Goal: Navigation & Orientation: Find specific page/section

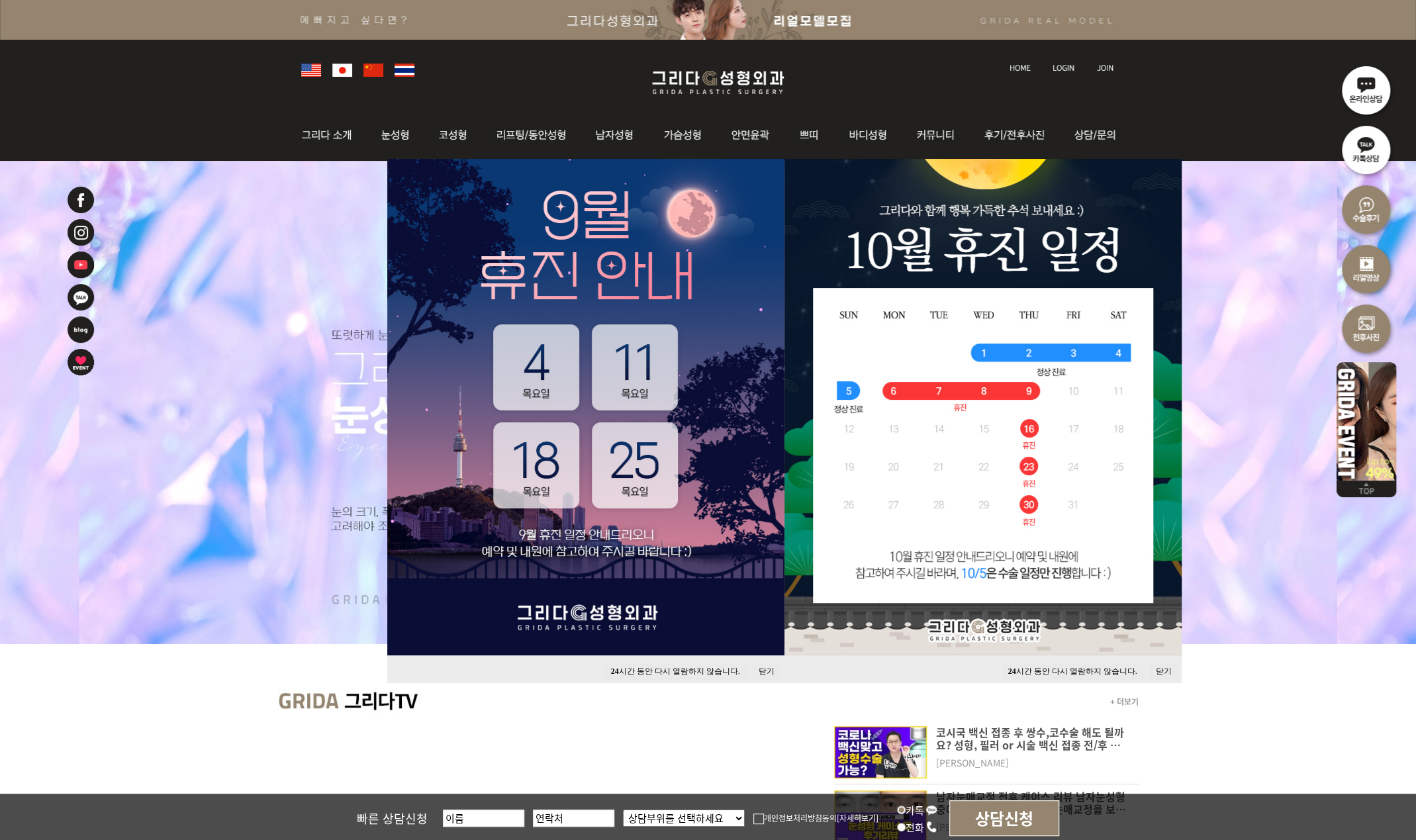
drag, startPoint x: 658, startPoint y: 670, endPoint x: 705, endPoint y: 674, distance: 47.2
click at [658, 670] on button "24 시간 동안 다시 열람하지 않습니다." at bounding box center [675, 671] width 142 height 18
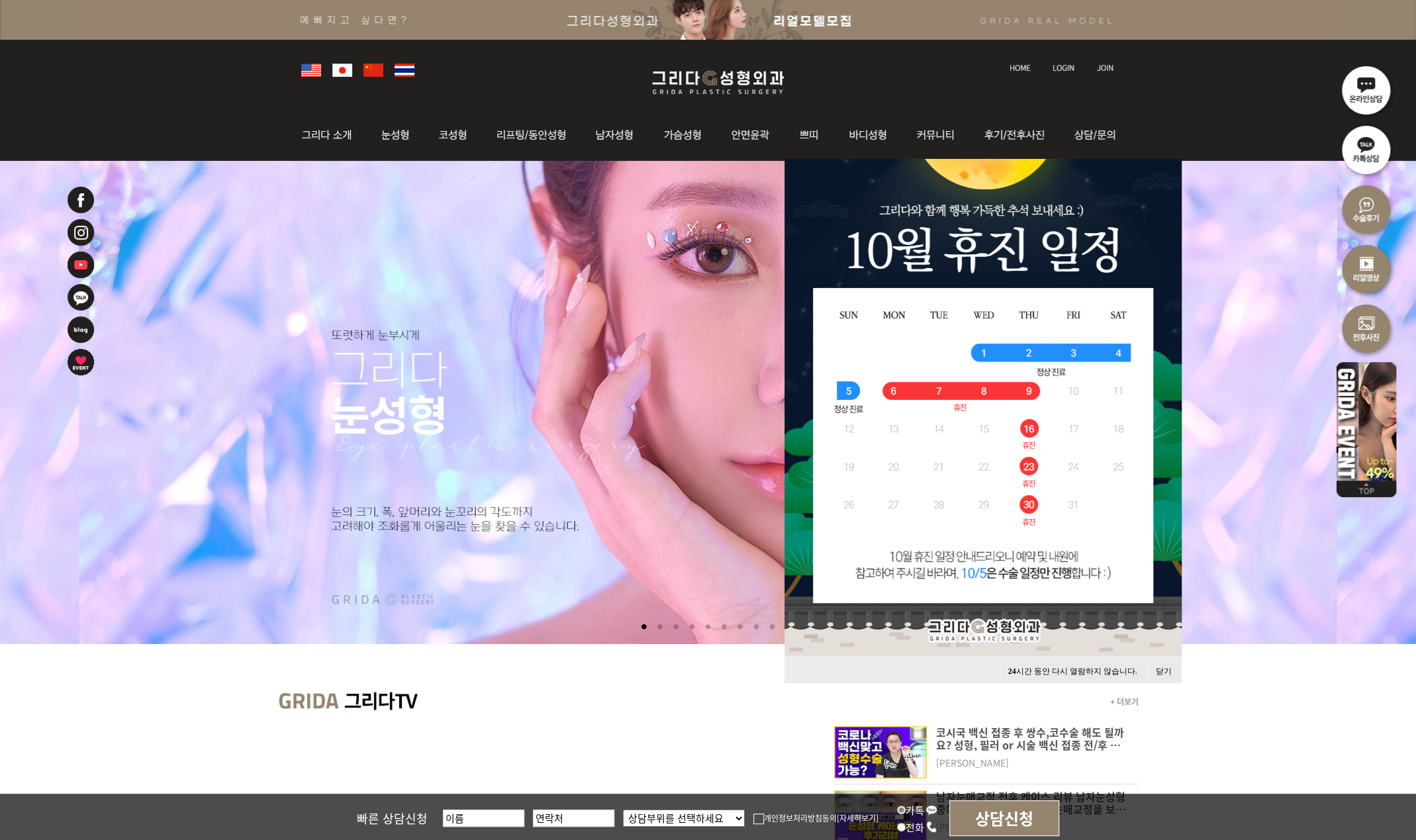
click at [1052, 665] on button "24 시간 동안 다시 열람하지 않습니다." at bounding box center [1072, 671] width 142 height 18
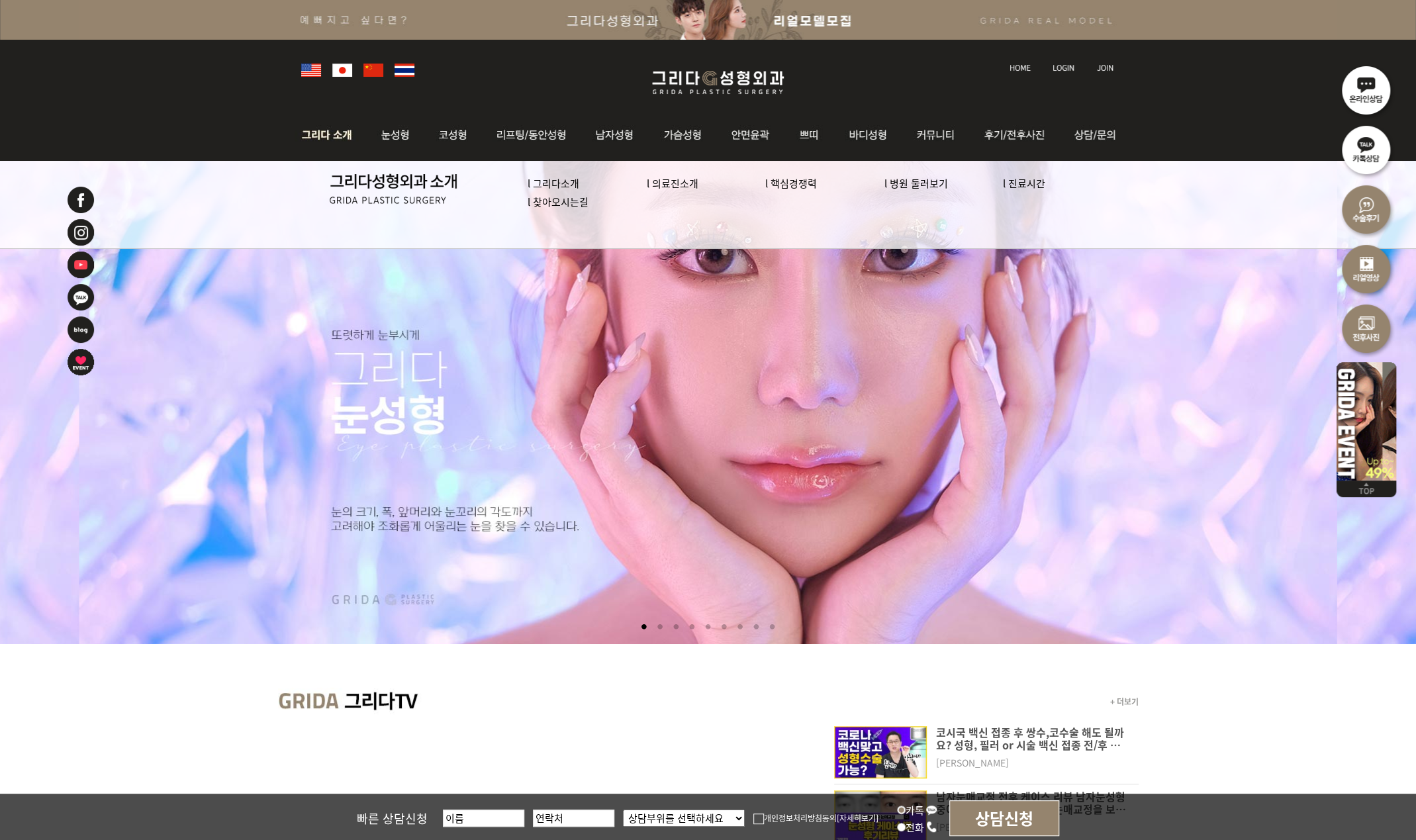
click at [673, 181] on link "l 의료진소개" at bounding box center [673, 183] width 52 height 14
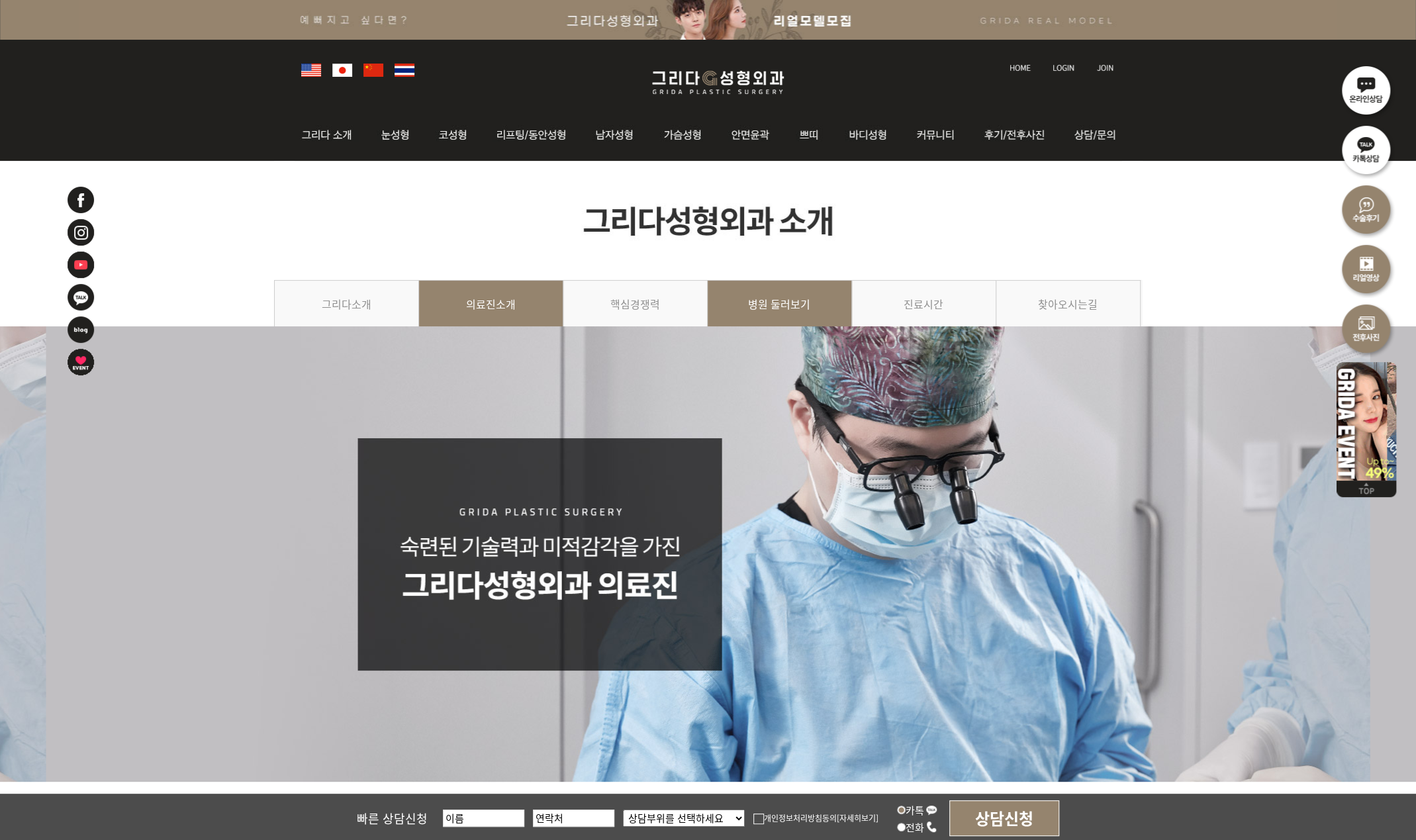
click at [791, 316] on link "병원 둘러보기" at bounding box center [779, 310] width 144 height 60
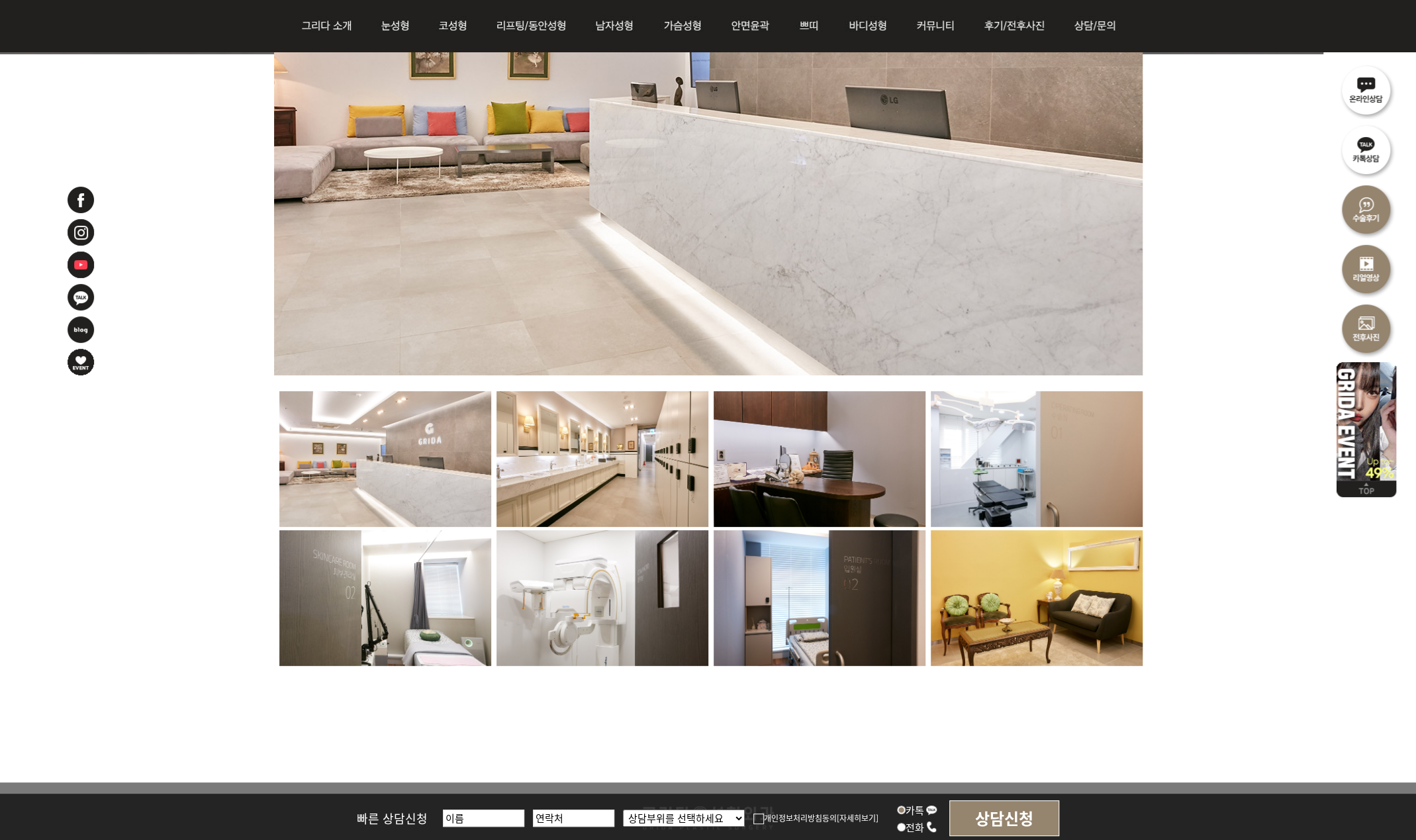
click at [622, 482] on img at bounding box center [603, 459] width 212 height 135
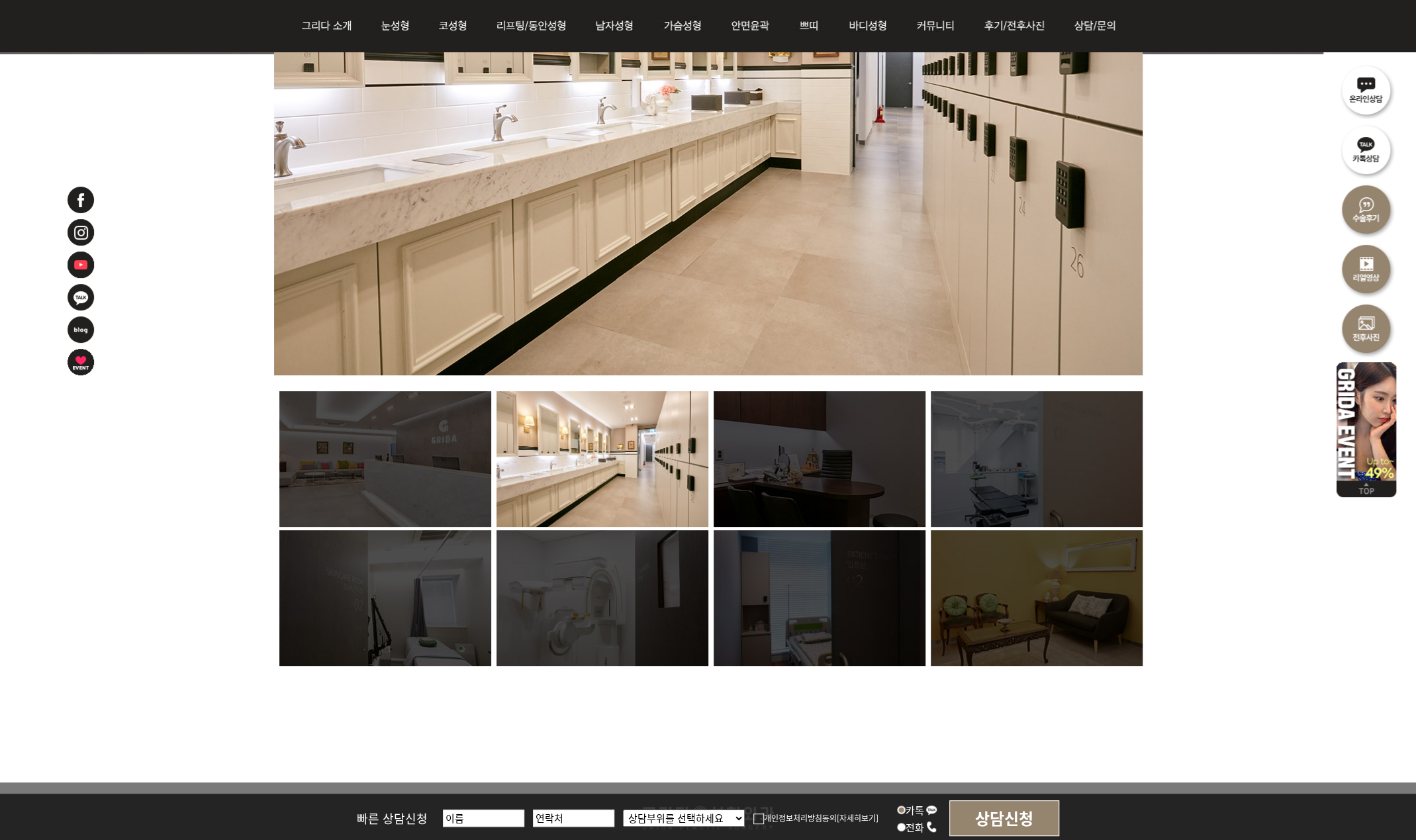
scroll to position [574, 0]
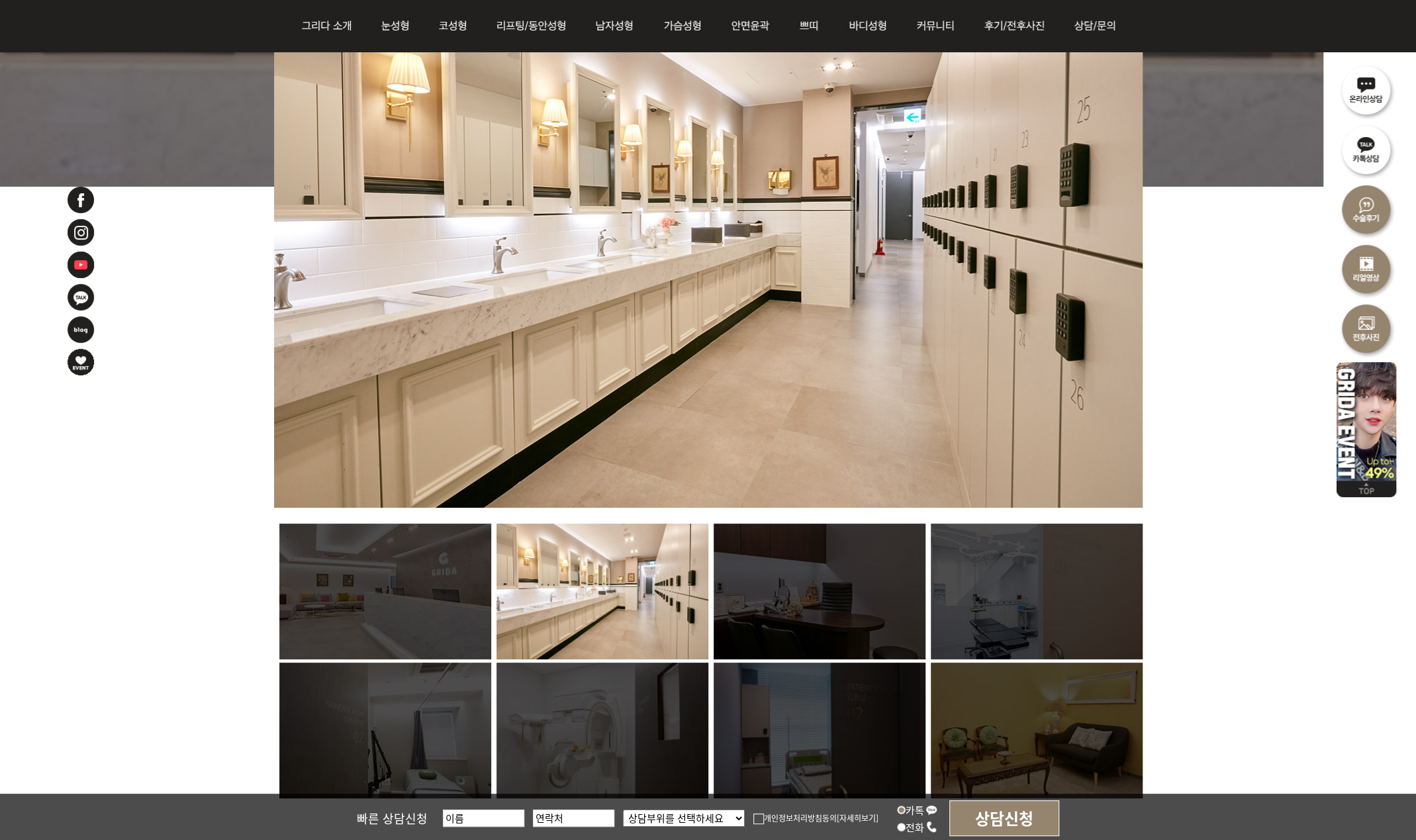
click at [836, 609] on img at bounding box center [819, 591] width 212 height 135
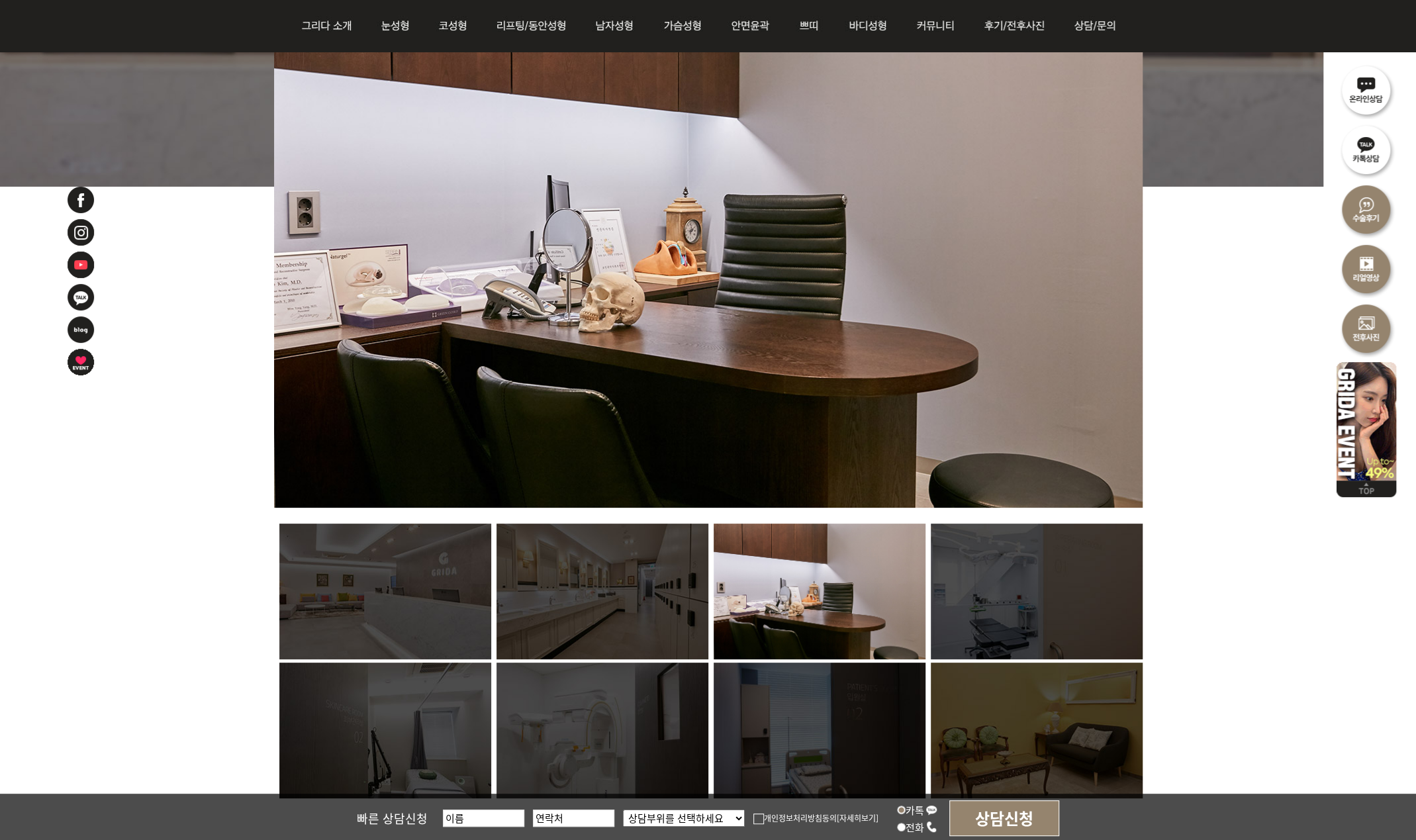
click at [1012, 611] on img at bounding box center [1037, 591] width 212 height 135
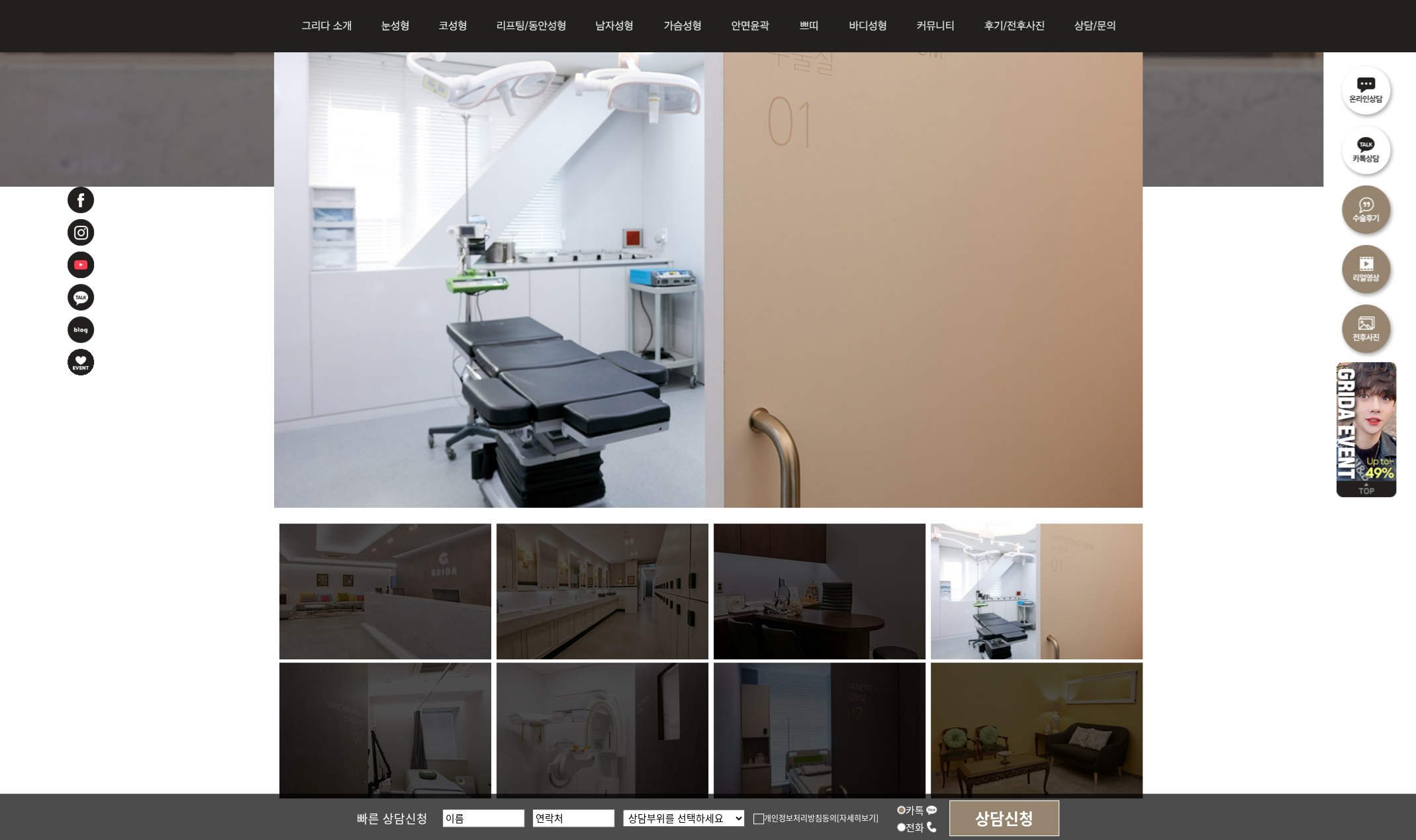
click at [670, 611] on img at bounding box center [603, 591] width 212 height 135
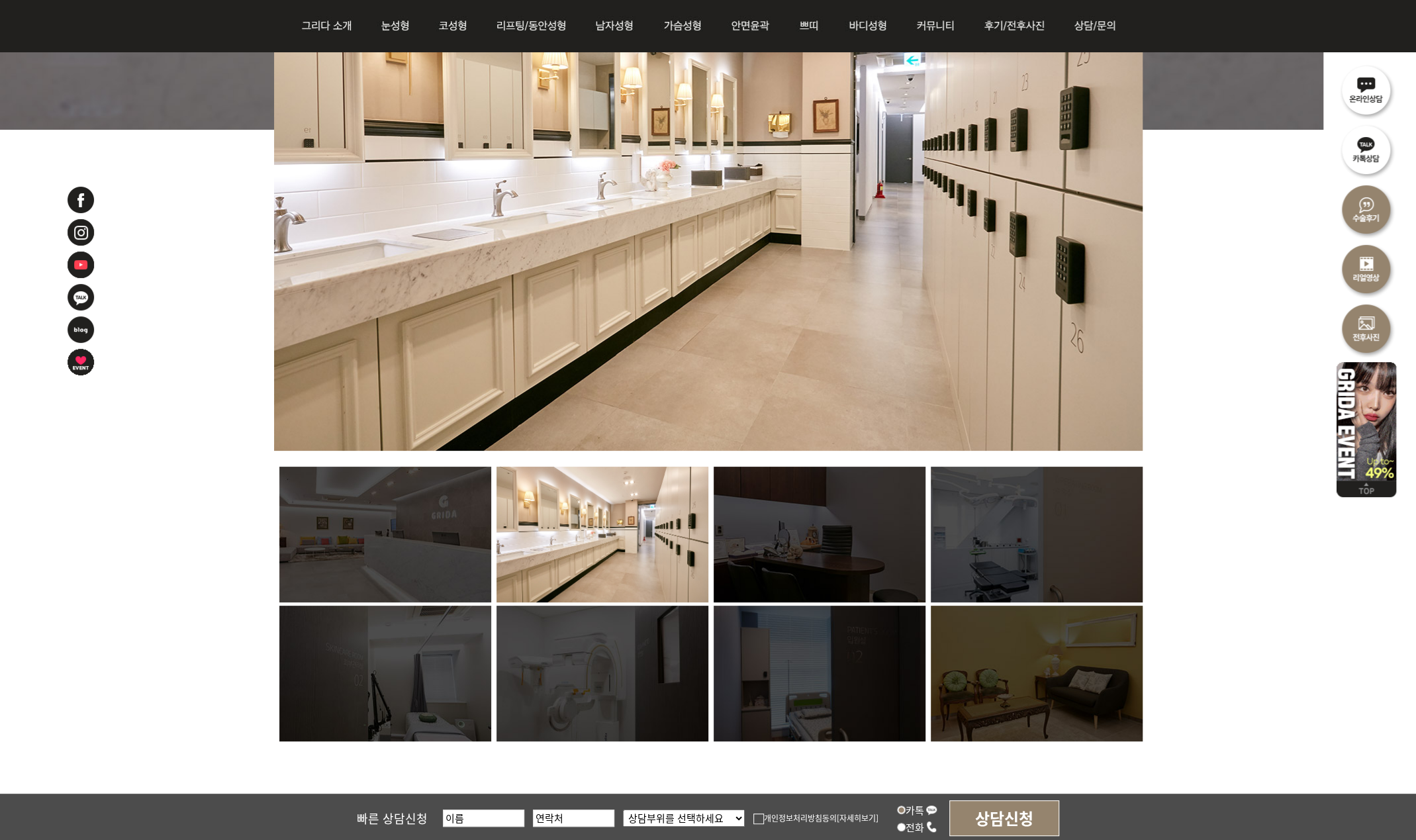
scroll to position [661, 0]
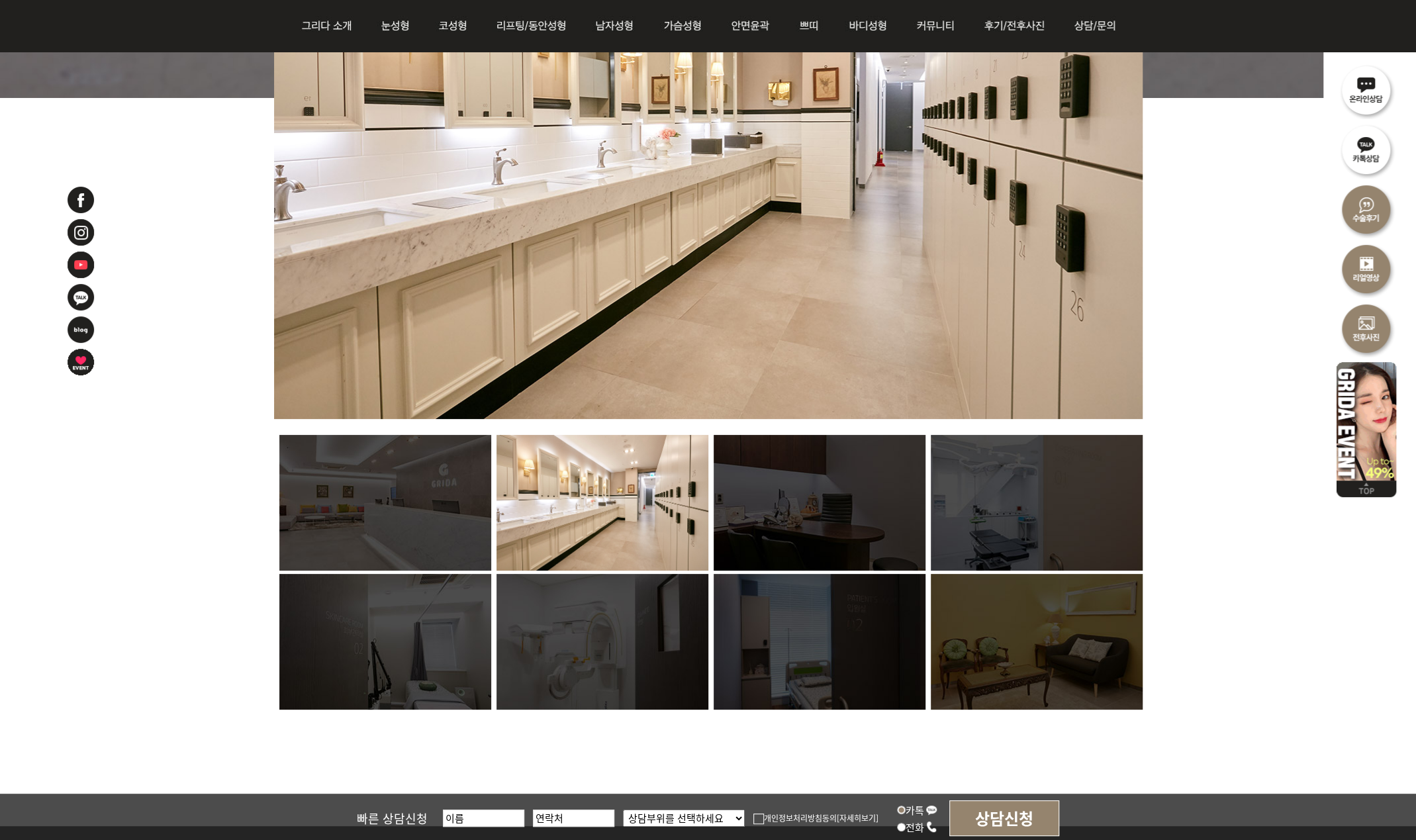
click at [491, 687] on dl at bounding box center [708, 574] width 868 height 278
click at [445, 674] on img at bounding box center [385, 641] width 212 height 135
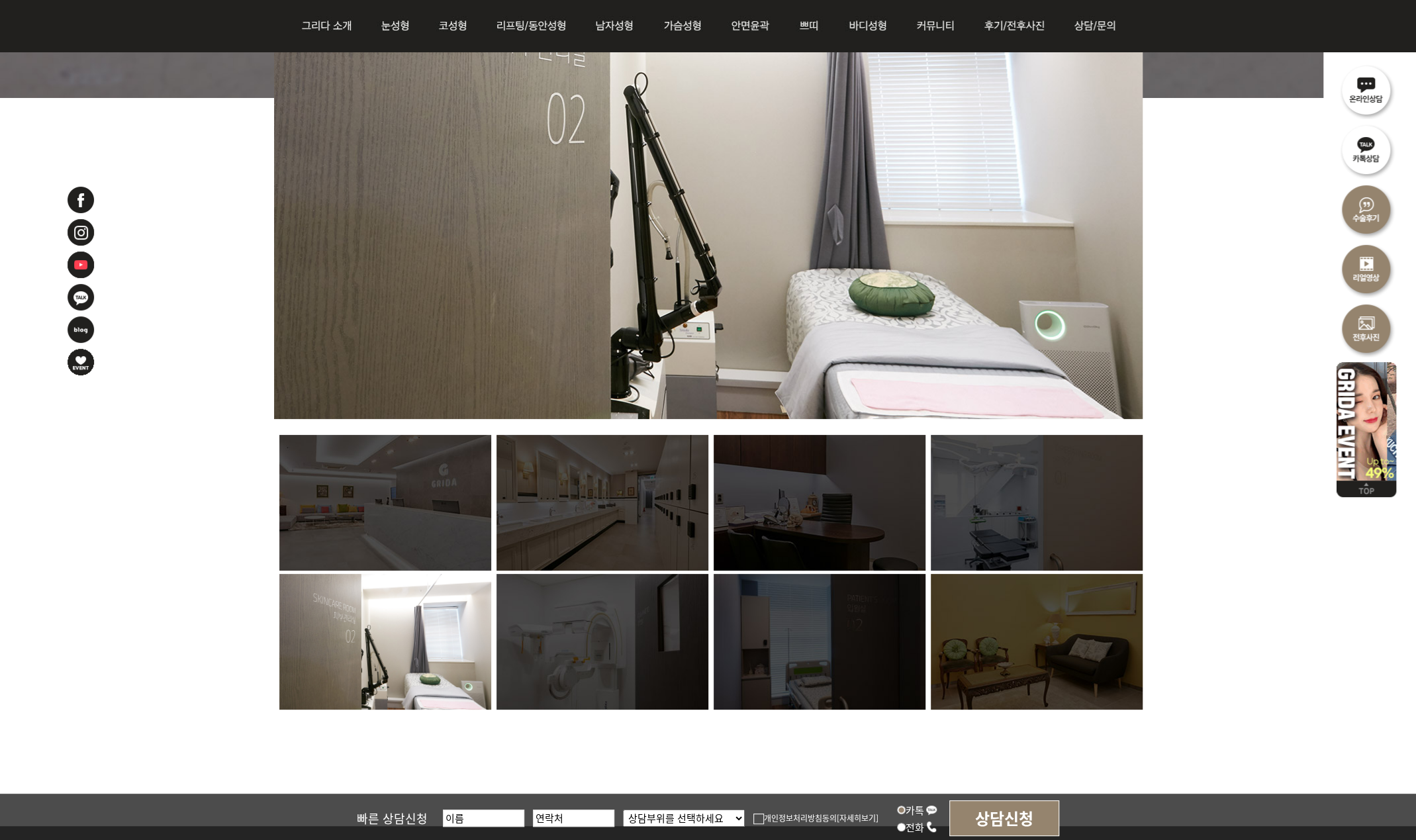
click at [608, 674] on img at bounding box center [603, 641] width 212 height 135
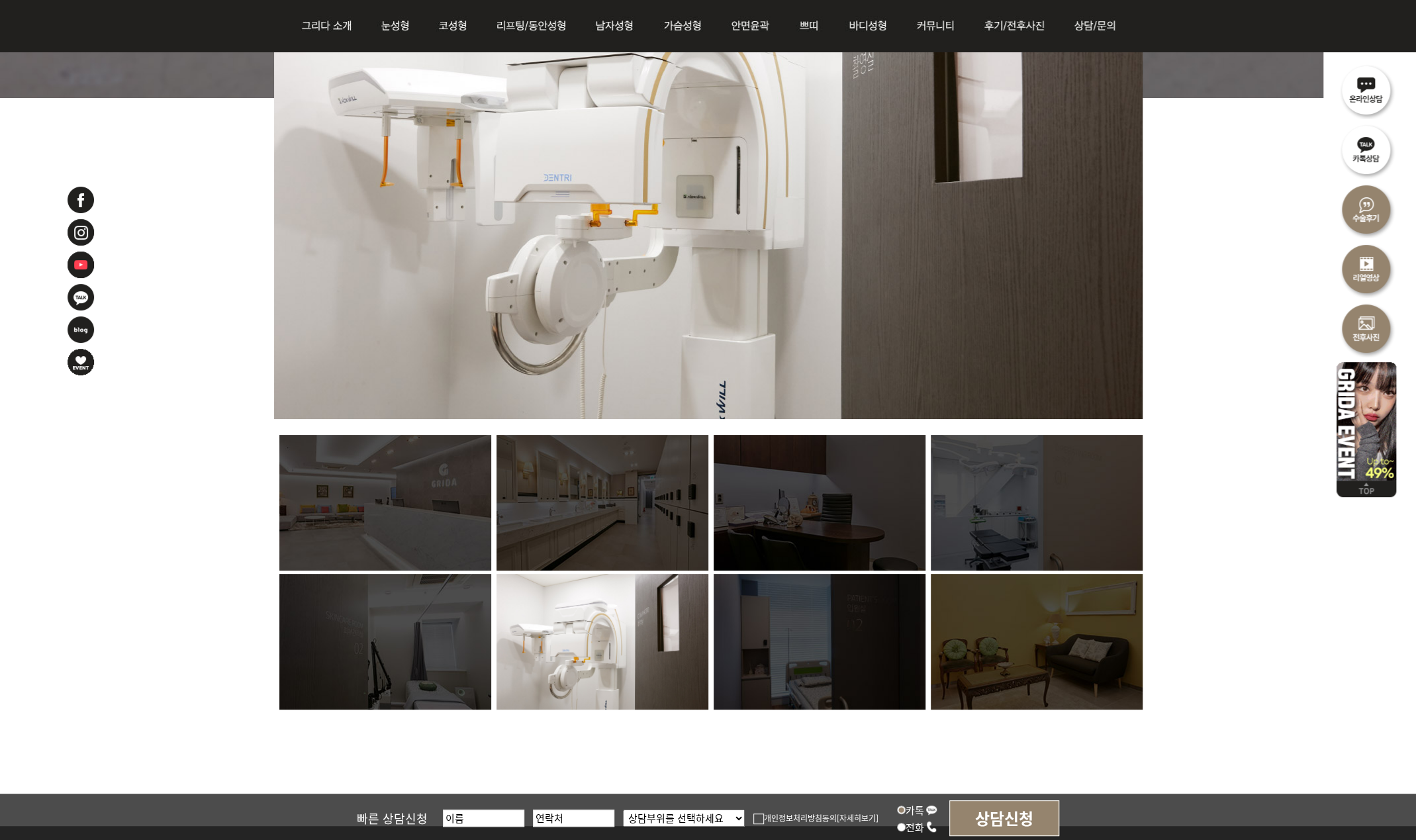
drag, startPoint x: 831, startPoint y: 676, endPoint x: 855, endPoint y: 678, distance: 24.1
click at [831, 677] on img at bounding box center [819, 641] width 212 height 135
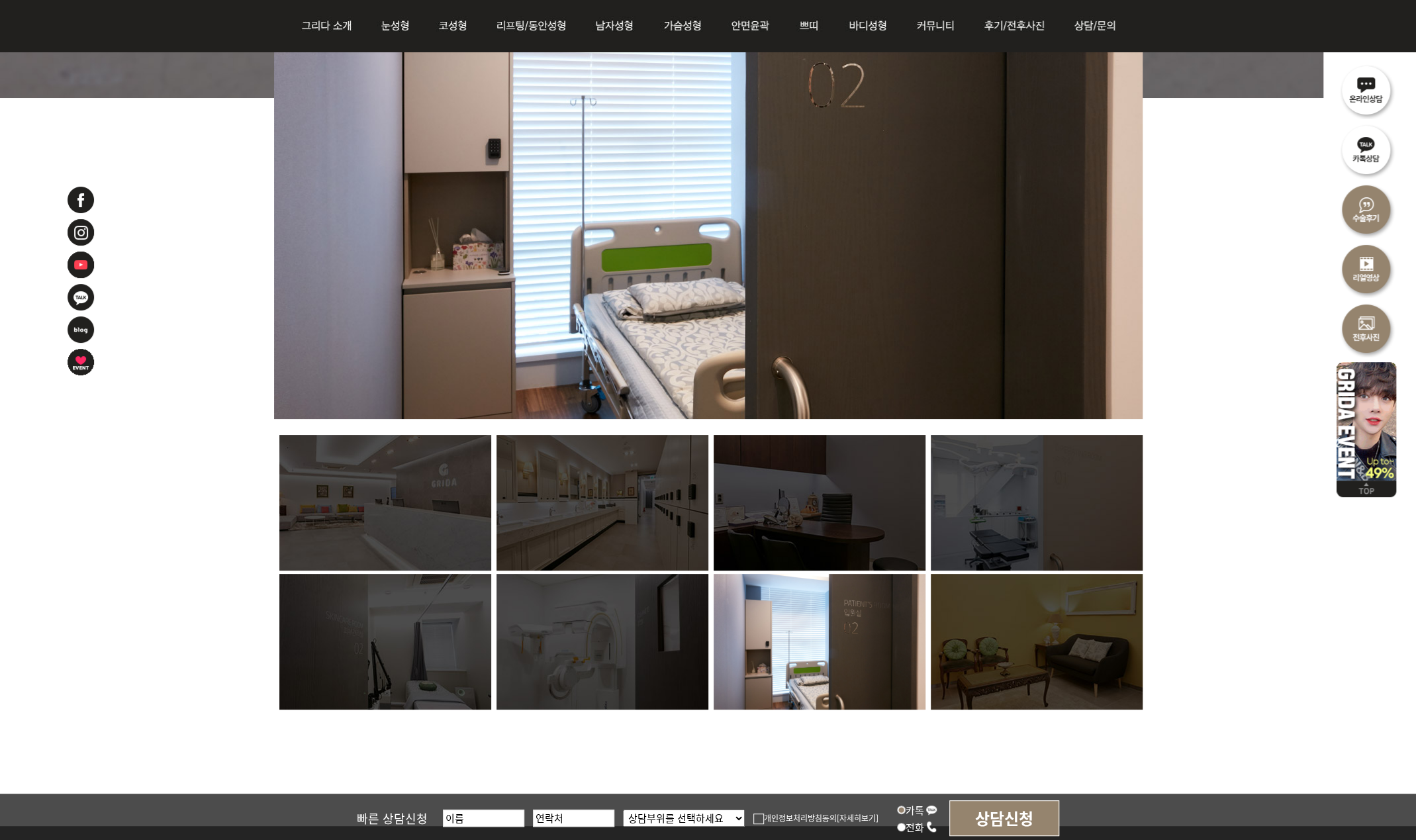
click at [948, 678] on img at bounding box center [1037, 641] width 212 height 135
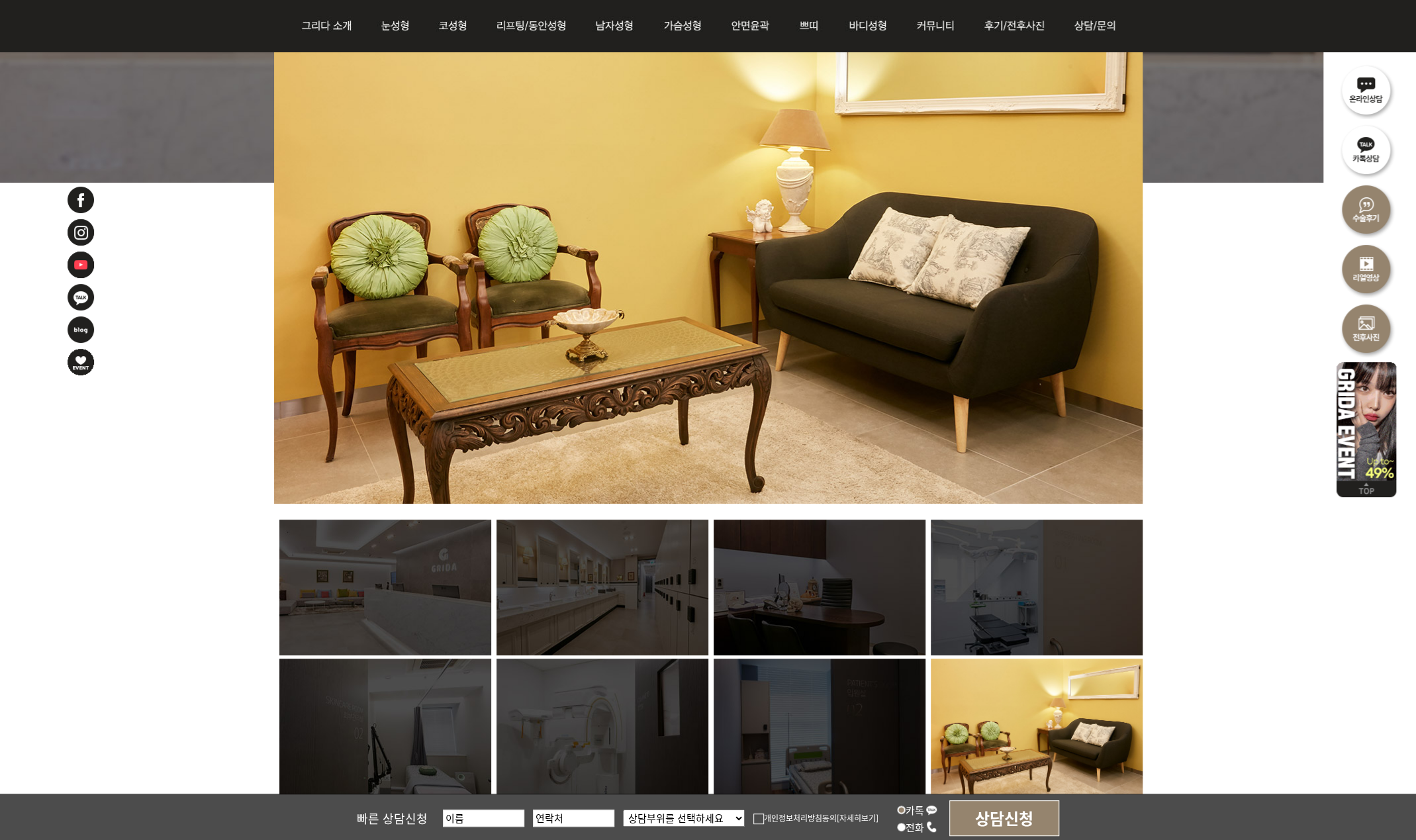
scroll to position [574, 0]
